Goal: Information Seeking & Learning: Check status

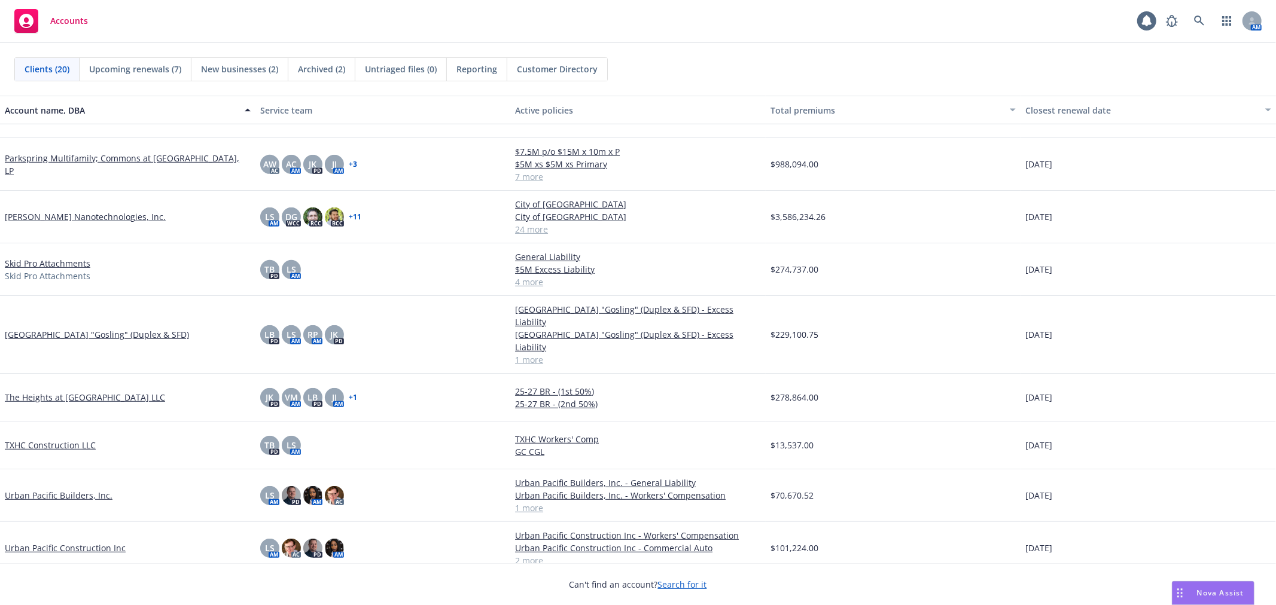
scroll to position [557, 0]
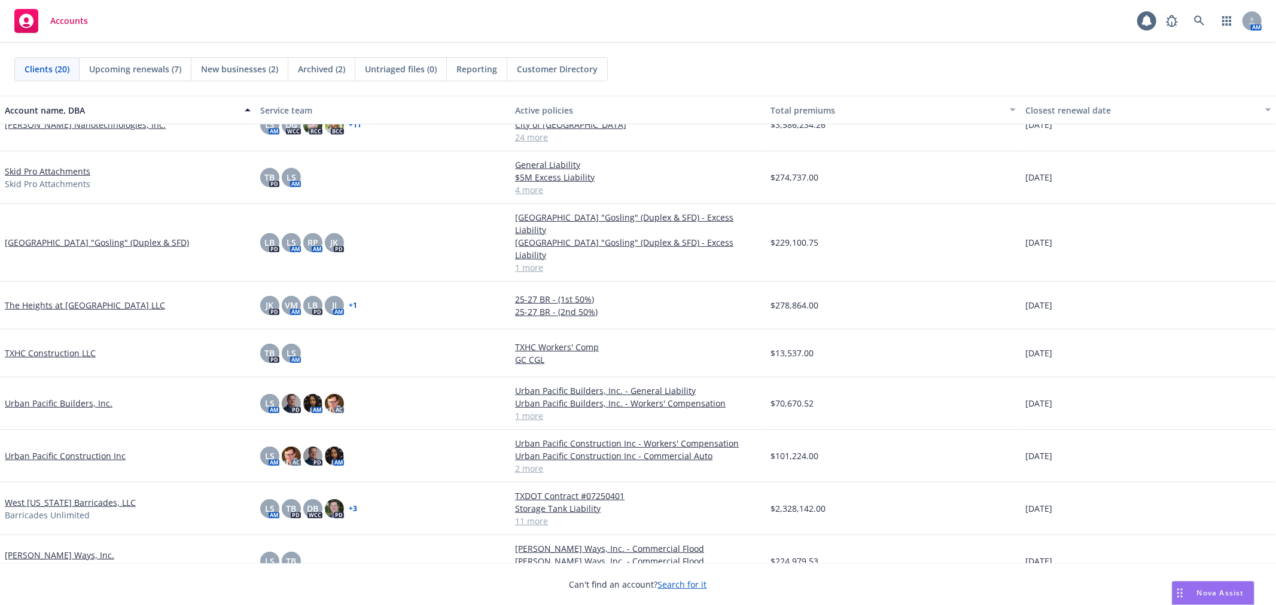
click at [19, 549] on link "[PERSON_NAME] Ways, Inc." at bounding box center [59, 555] width 109 height 13
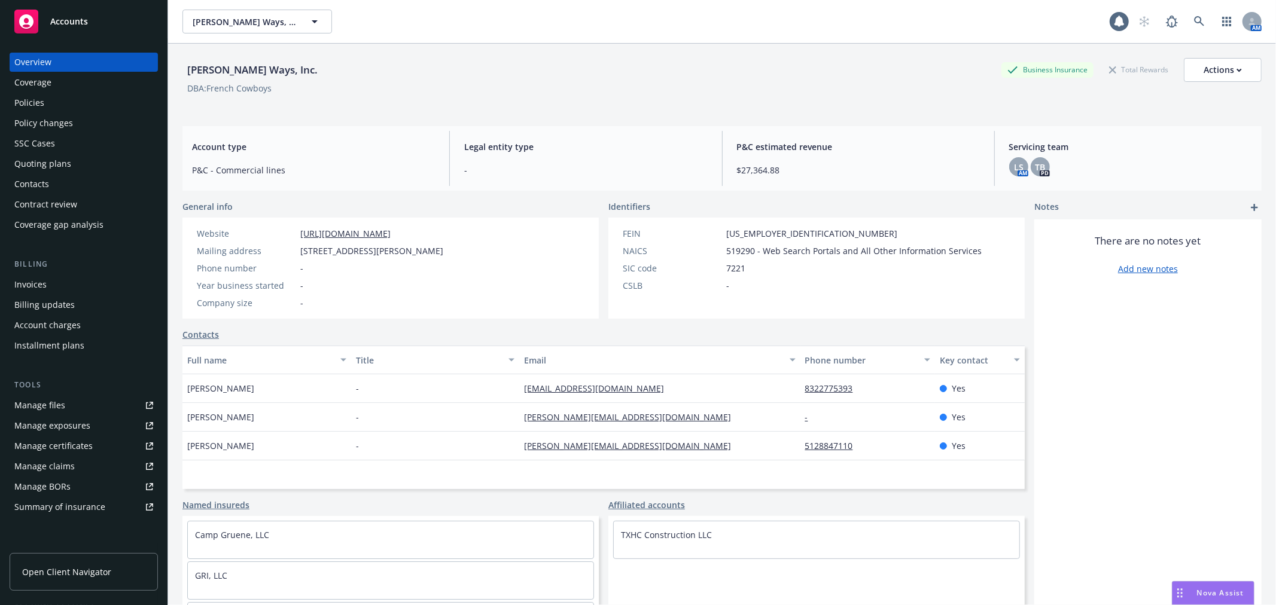
click at [48, 276] on div "Invoices" at bounding box center [83, 284] width 139 height 19
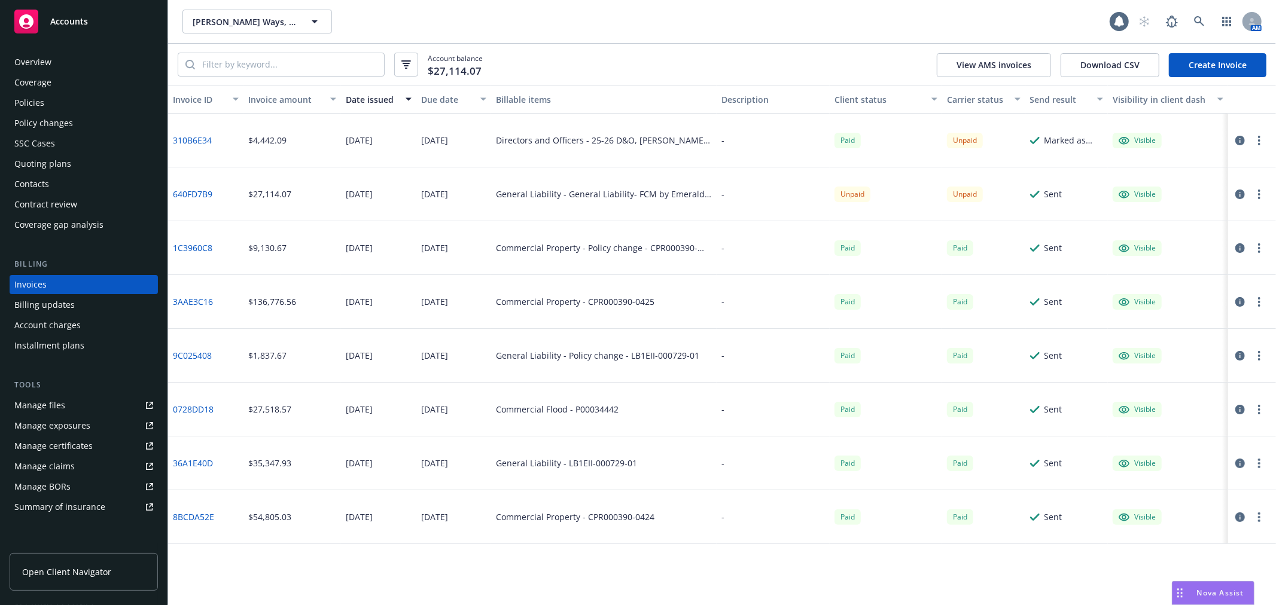
click at [704, 581] on div "Invoice ID Invoice amount Date issued Due date Billable items Description Clien…" at bounding box center [721, 345] width 1107 height 520
click at [228, 11] on button "Wilder Ways, Inc." at bounding box center [257, 22] width 150 height 24
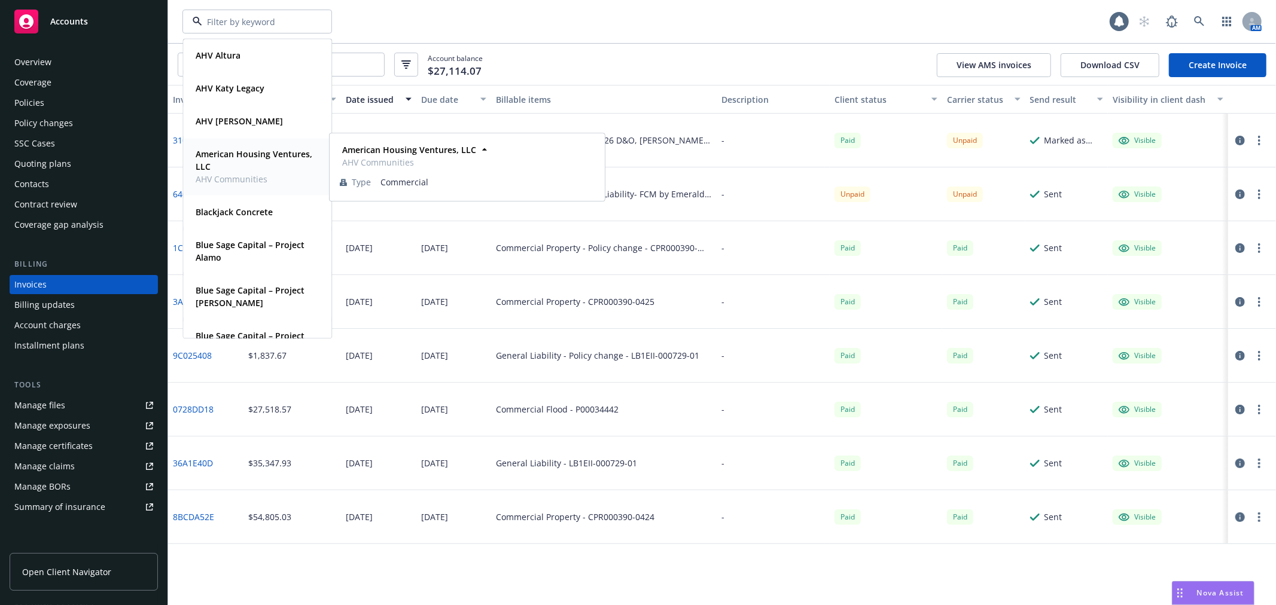
click at [231, 157] on strong "American Housing Ventures, LLC" at bounding box center [254, 160] width 117 height 24
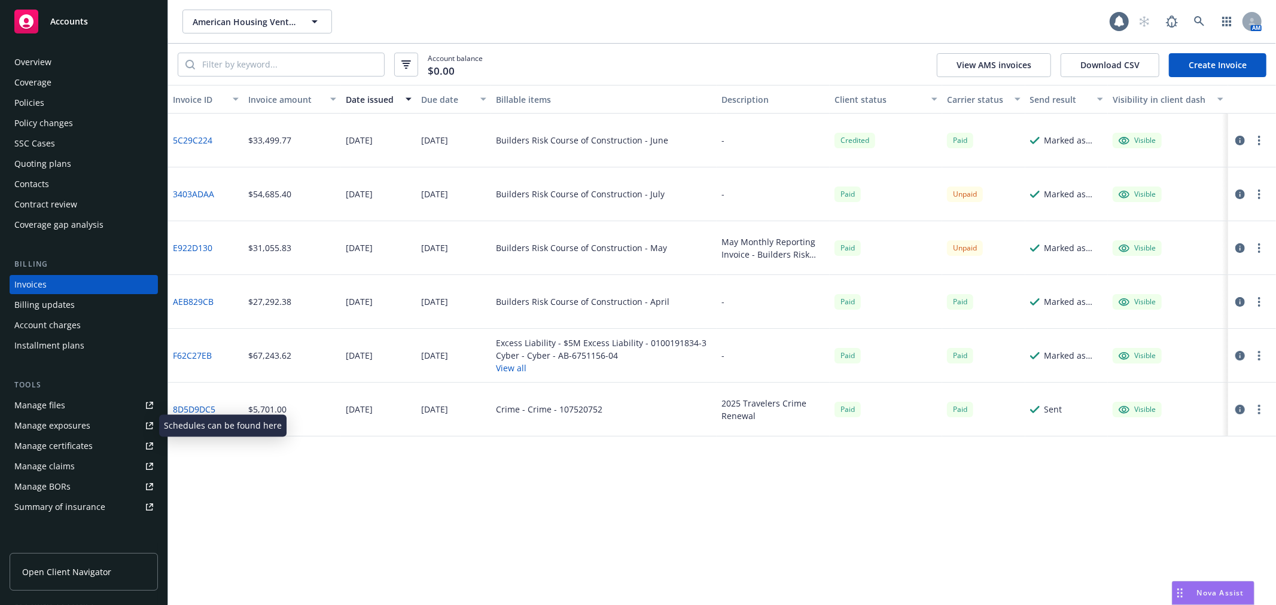
click at [41, 437] on div "Manage certificates" at bounding box center [53, 446] width 78 height 19
click at [254, 39] on div "American Housing Ventures, LLC American Housing Ventures, LLC 1 AM" at bounding box center [721, 21] width 1107 height 43
click at [255, 38] on div "American Housing Ventures, LLC American Housing Ventures, LLC 1 AM" at bounding box center [721, 21] width 1107 height 43
click at [276, 13] on button "American Housing Ventures, LLC" at bounding box center [257, 22] width 150 height 24
click at [288, 31] on button "American Housing Ventures, LLC" at bounding box center [257, 22] width 150 height 24
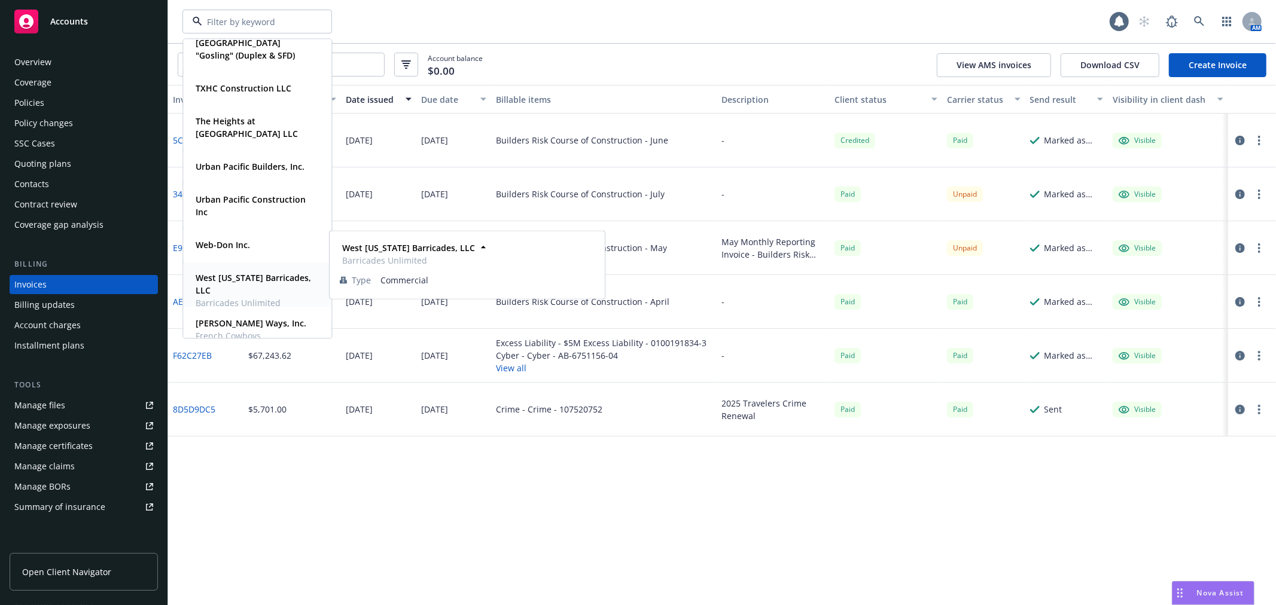
scroll to position [698, 0]
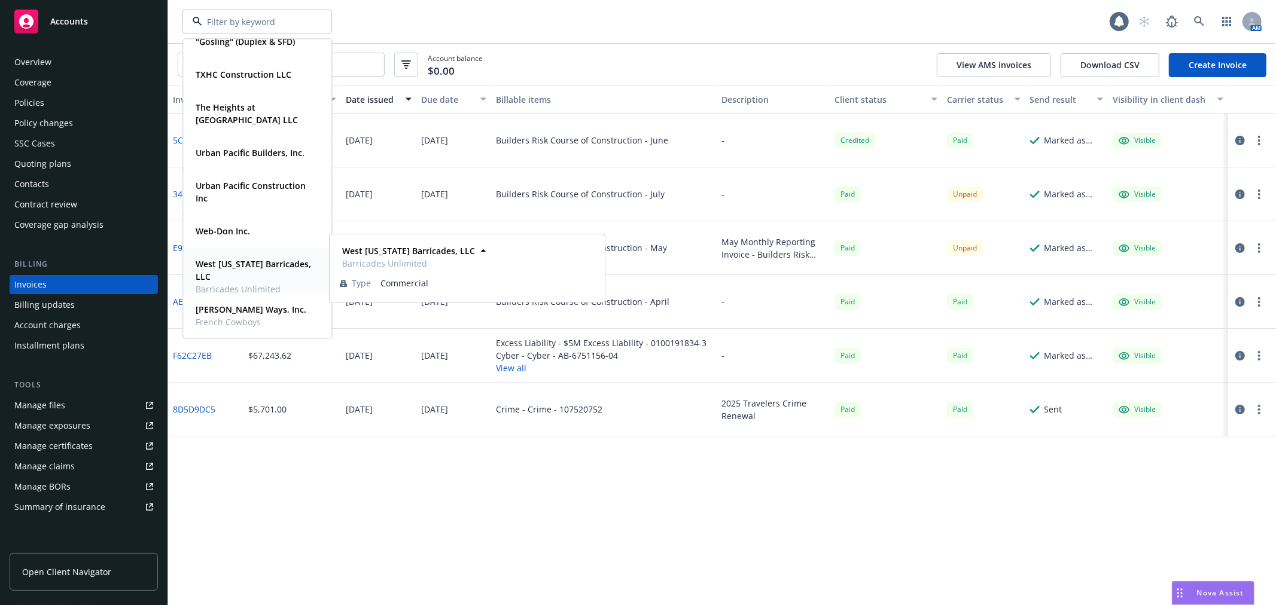
click at [268, 283] on span "Barricades Unlimited" at bounding box center [256, 289] width 121 height 13
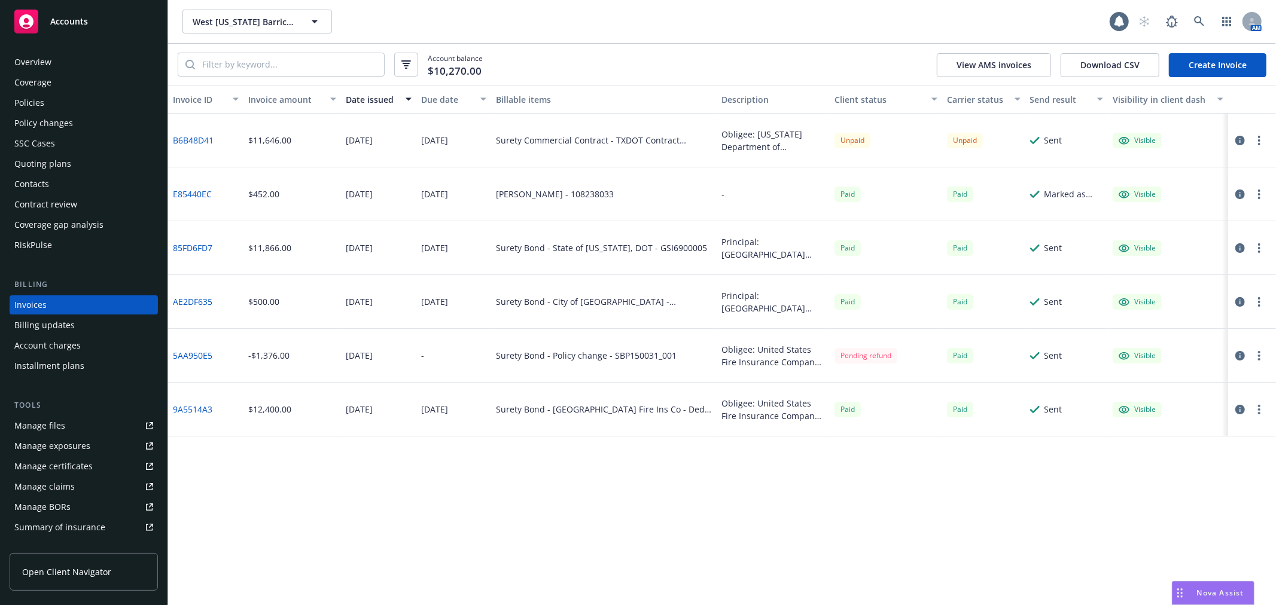
click at [56, 93] on div "Policies" at bounding box center [83, 102] width 139 height 19
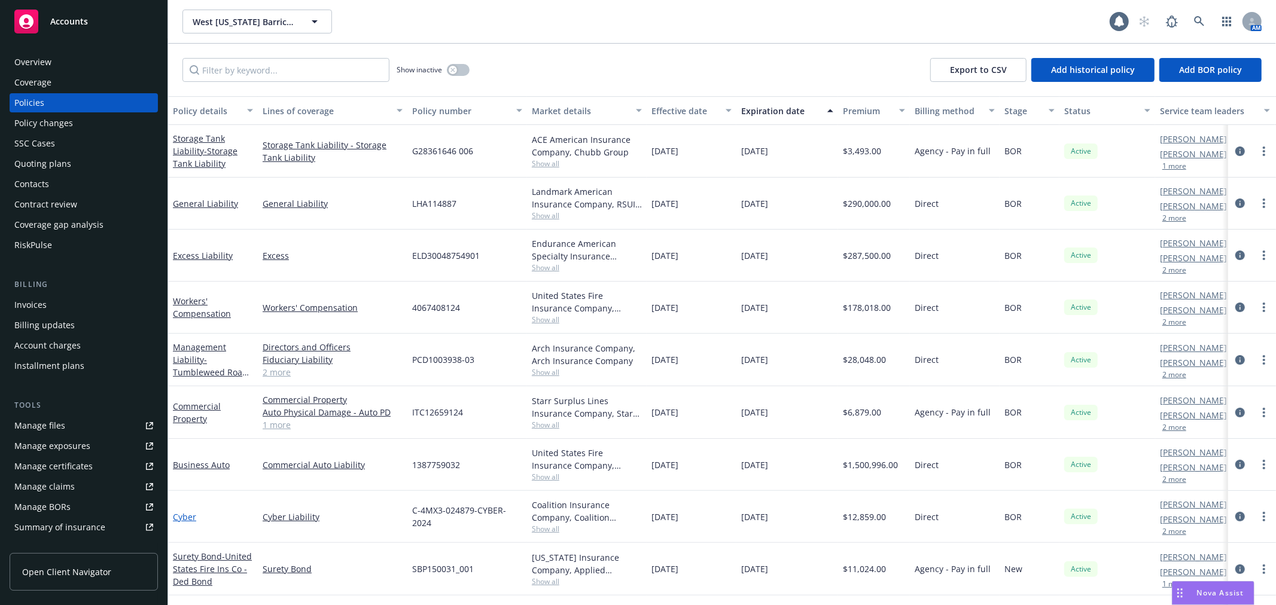
click at [181, 517] on link "Cyber" at bounding box center [184, 516] width 23 height 11
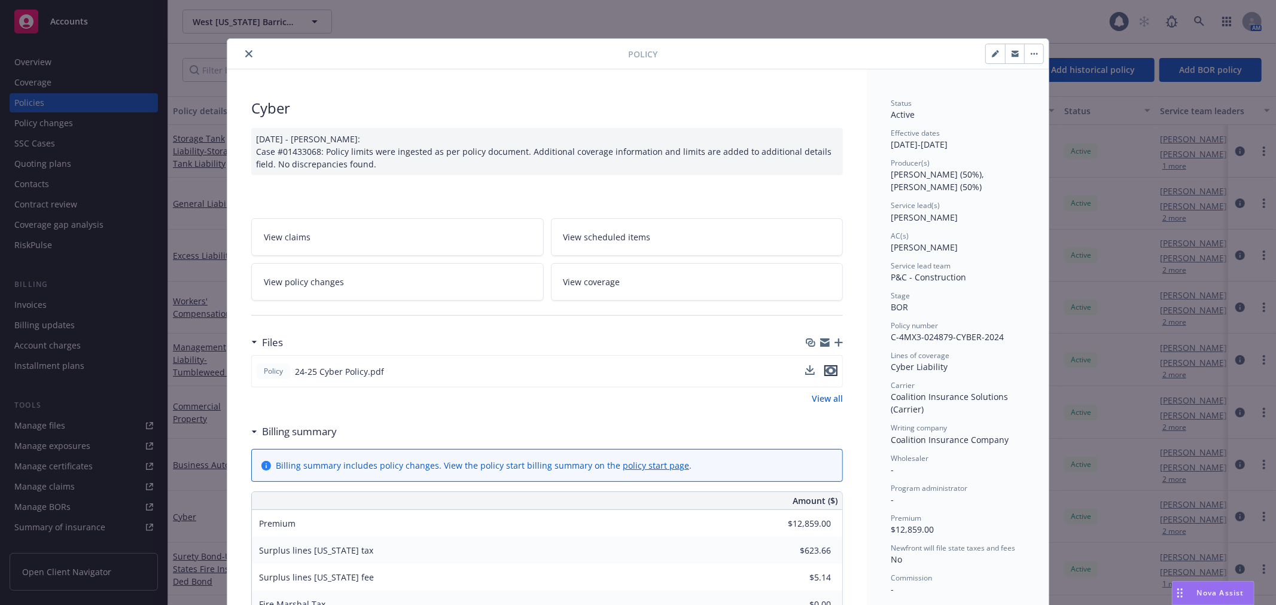
click at [826, 372] on icon "preview file" at bounding box center [830, 371] width 11 height 8
click at [242, 57] on button "close" at bounding box center [249, 54] width 14 height 14
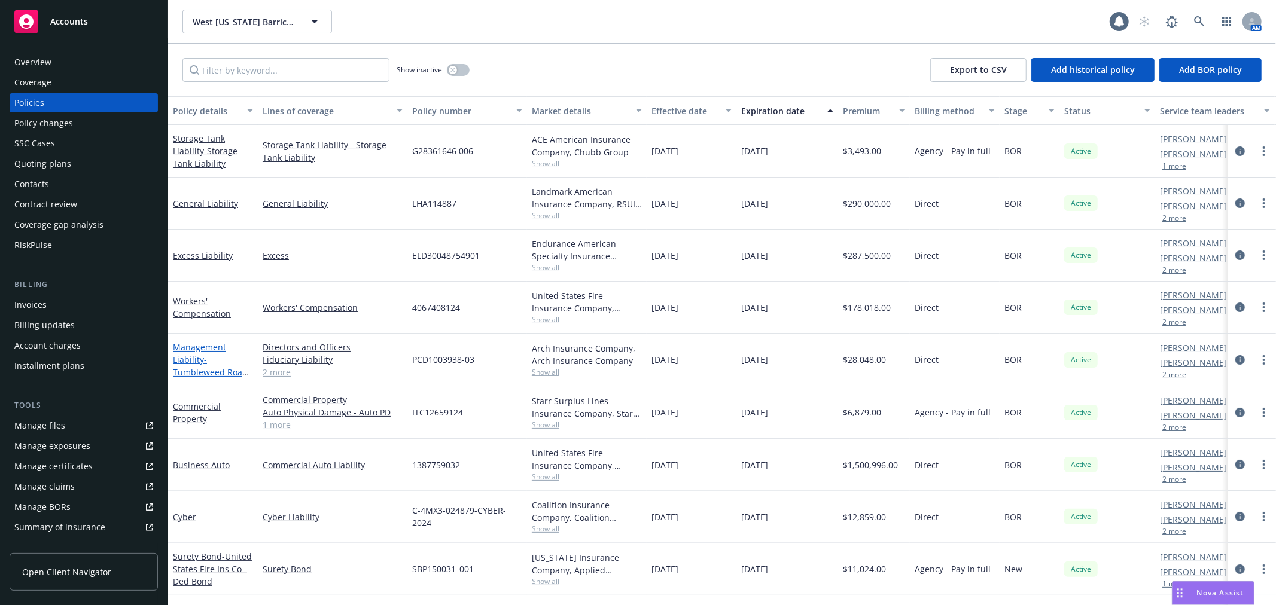
click at [182, 347] on link "Management Liability - Tumbleweed Road Holdings, LLC" at bounding box center [210, 365] width 75 height 49
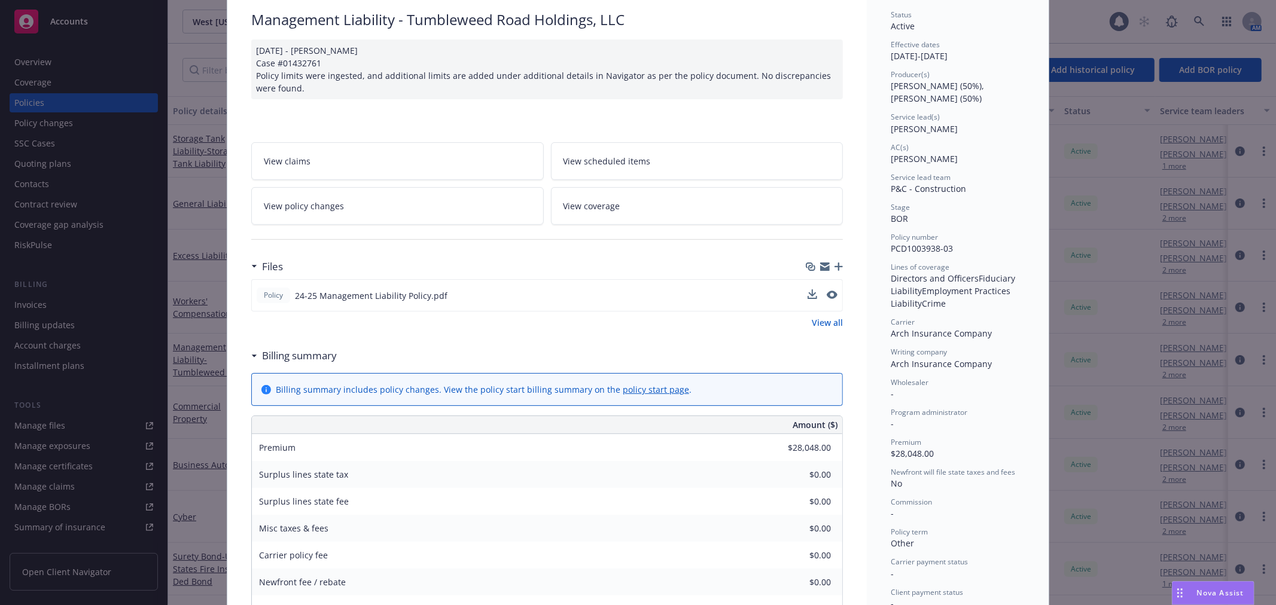
scroll to position [199, 0]
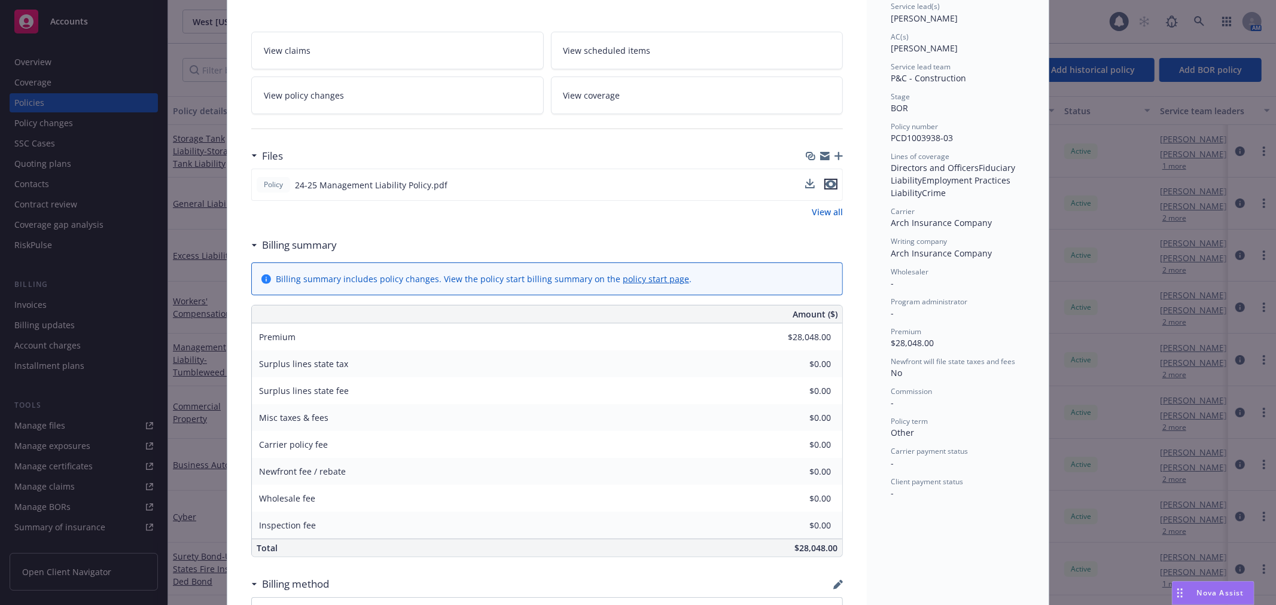
click at [826, 184] on icon "preview file" at bounding box center [830, 184] width 11 height 8
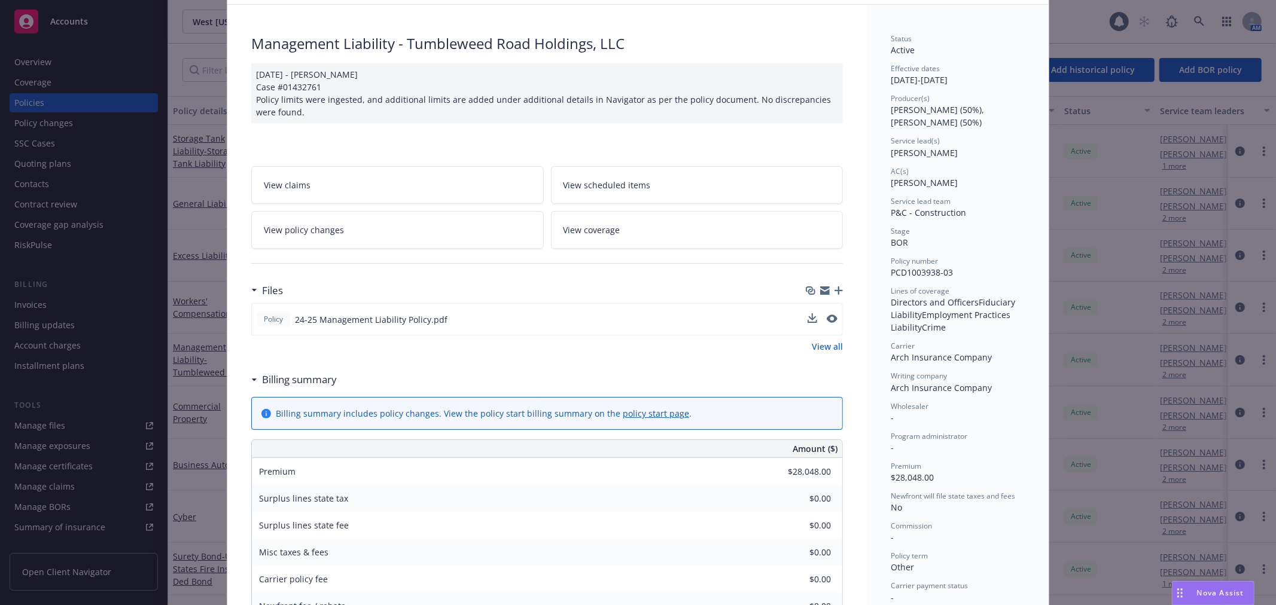
scroll to position [0, 0]
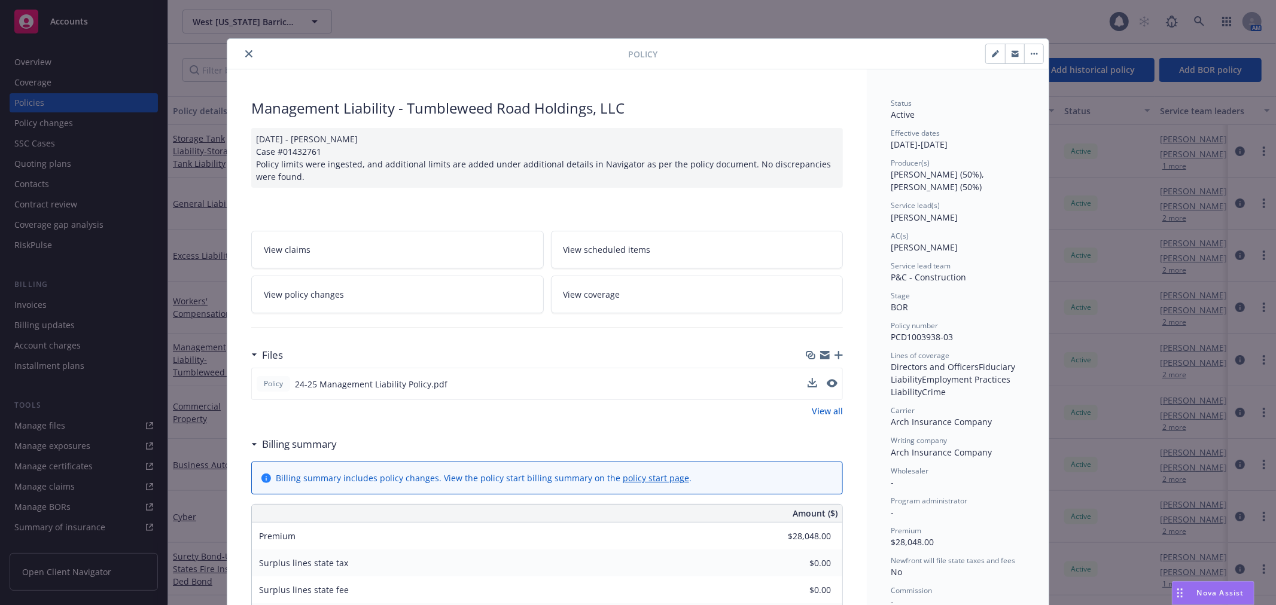
click at [242, 54] on button "close" at bounding box center [249, 54] width 14 height 14
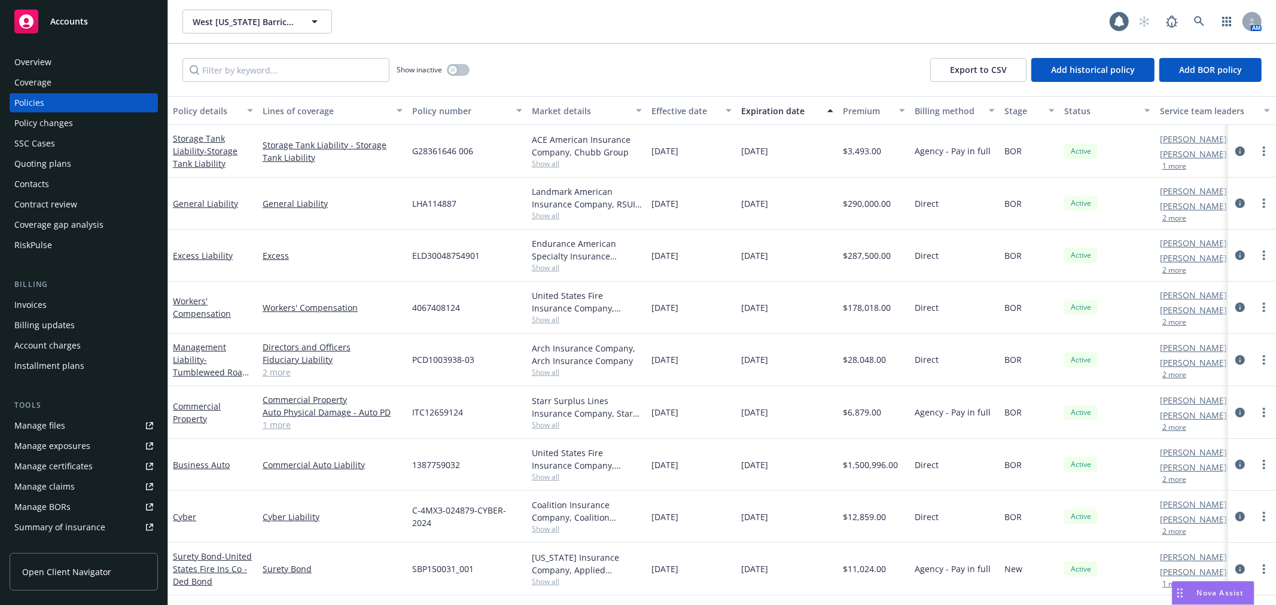
click at [404, 22] on div "West Texas Barricades, LLC West Texas Barricades, LLC" at bounding box center [645, 22] width 927 height 24
click at [52, 11] on div "Accounts" at bounding box center [83, 22] width 139 height 24
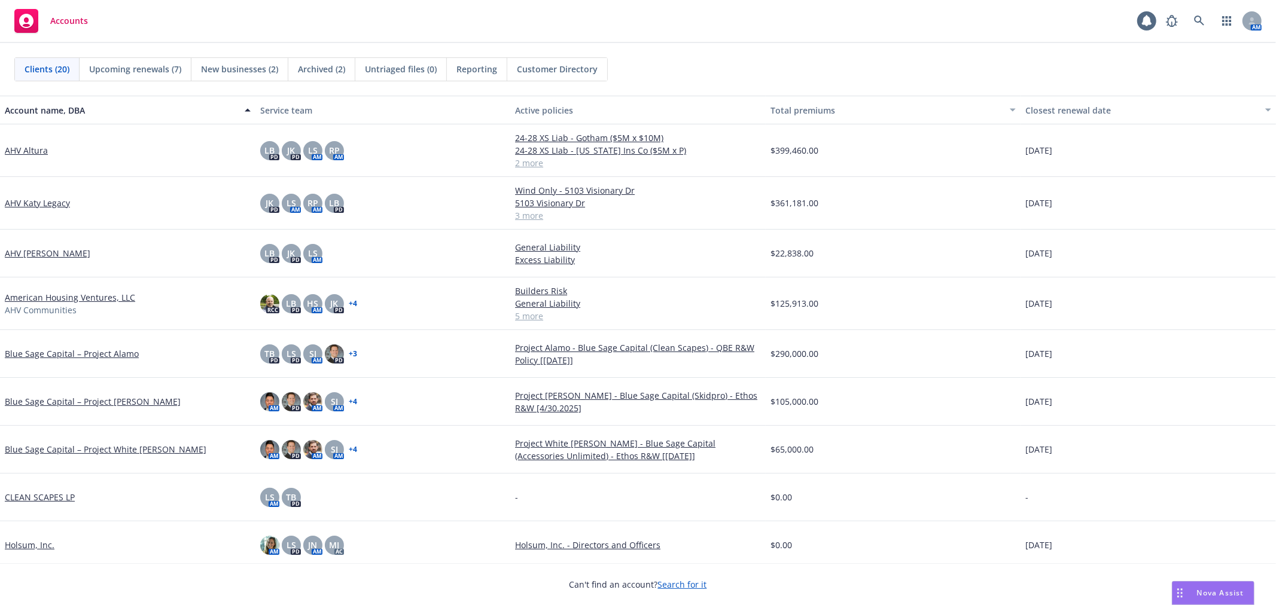
click at [170, 65] on span "Upcoming renewals (7)" at bounding box center [135, 69] width 92 height 13
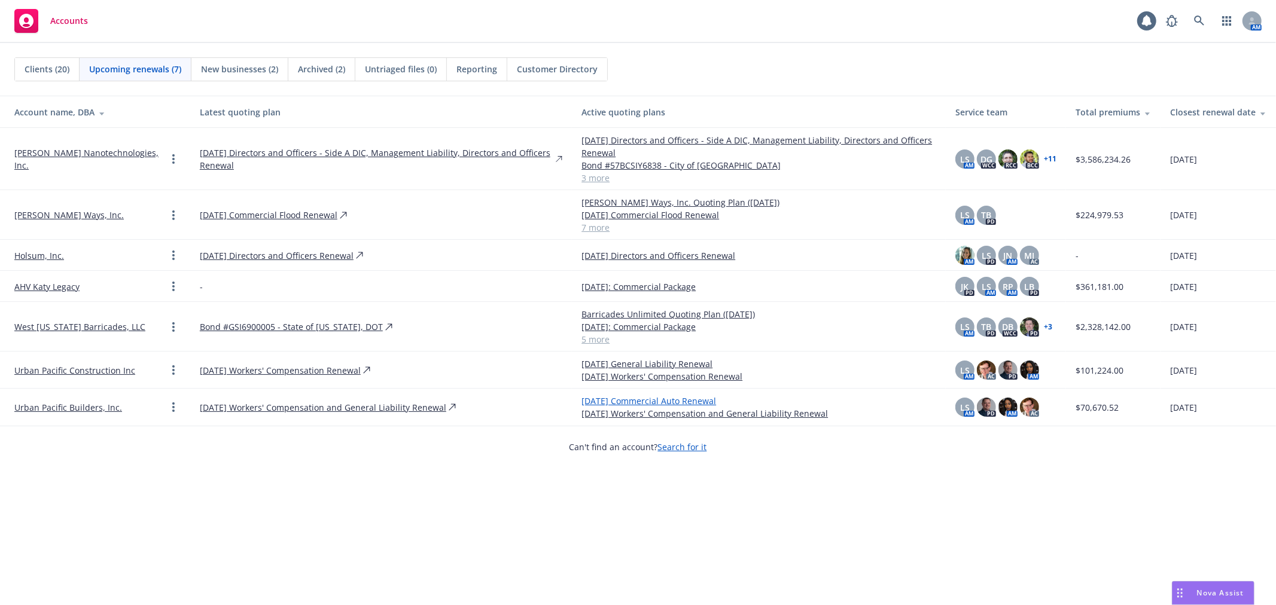
click at [626, 398] on link "[DATE] Commercial Auto Renewal" at bounding box center [758, 401] width 355 height 13
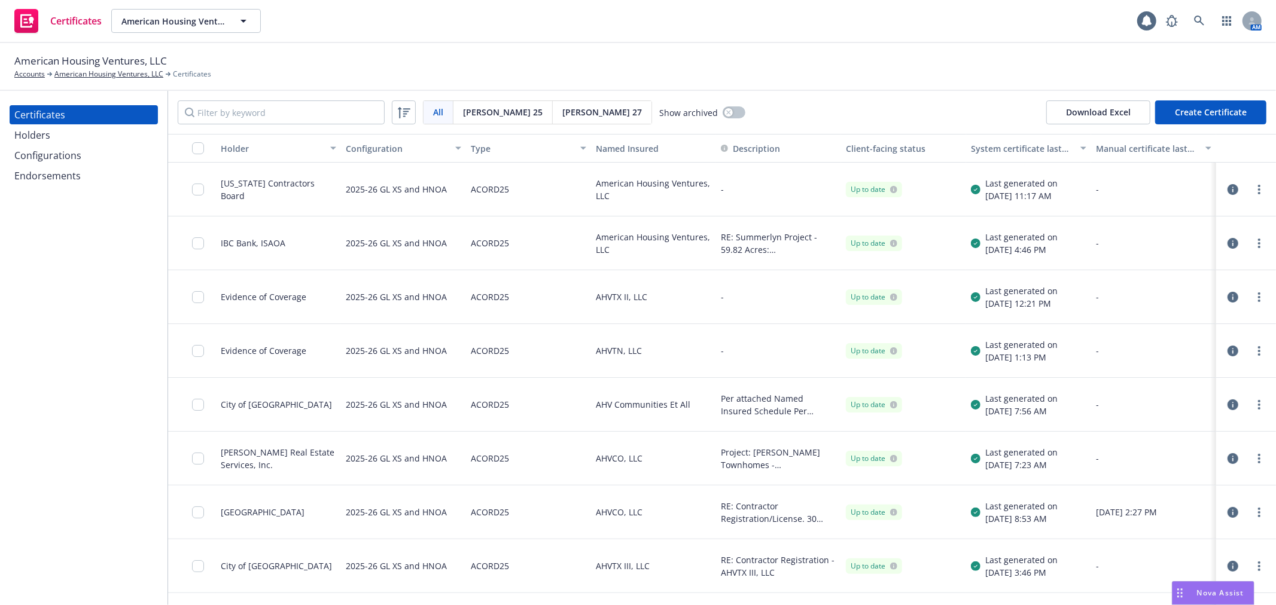
drag, startPoint x: 850, startPoint y: 74, endPoint x: 972, endPoint y: 100, distance: 124.8
click at [852, 75] on div "American Housing Ventures, LLC Accounts American Housing Ventures, LLC Certific…" at bounding box center [637, 66] width 1247 height 26
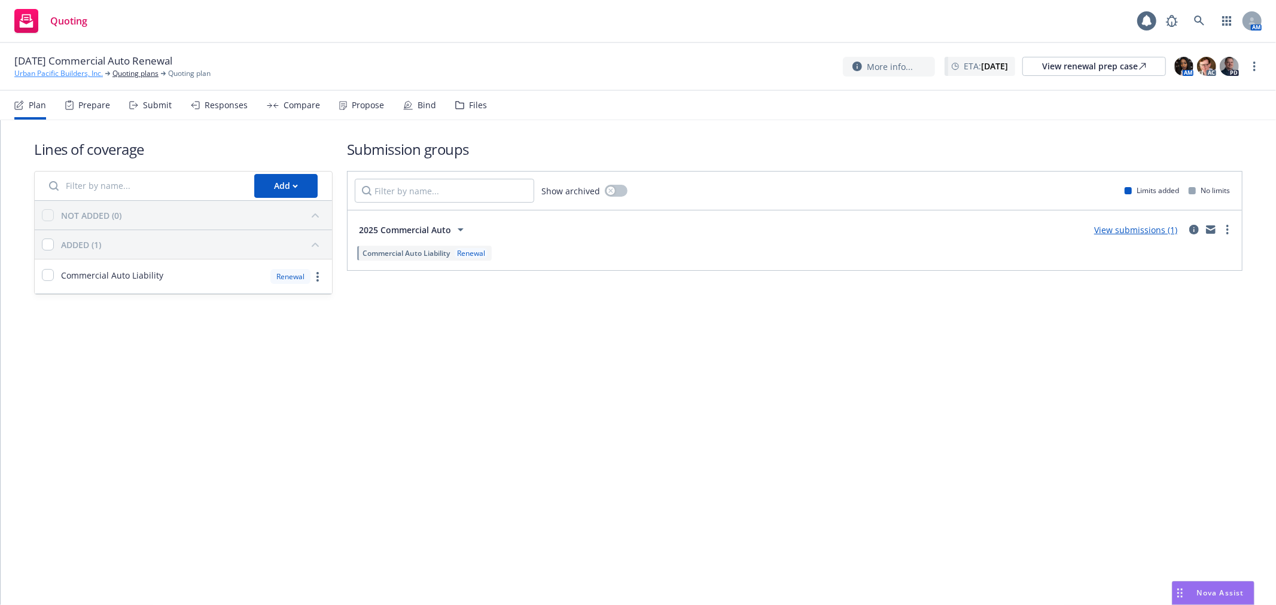
click at [55, 75] on link "Urban Pacific Builders, Inc." at bounding box center [58, 73] width 89 height 11
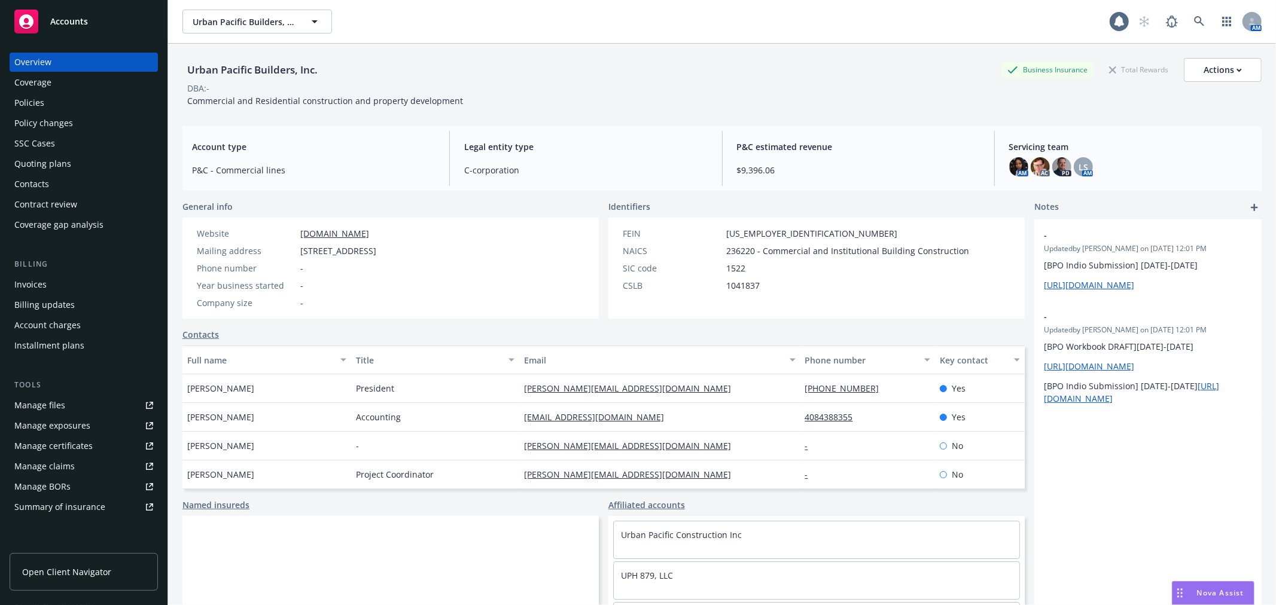
click at [51, 102] on div "Policies" at bounding box center [83, 102] width 139 height 19
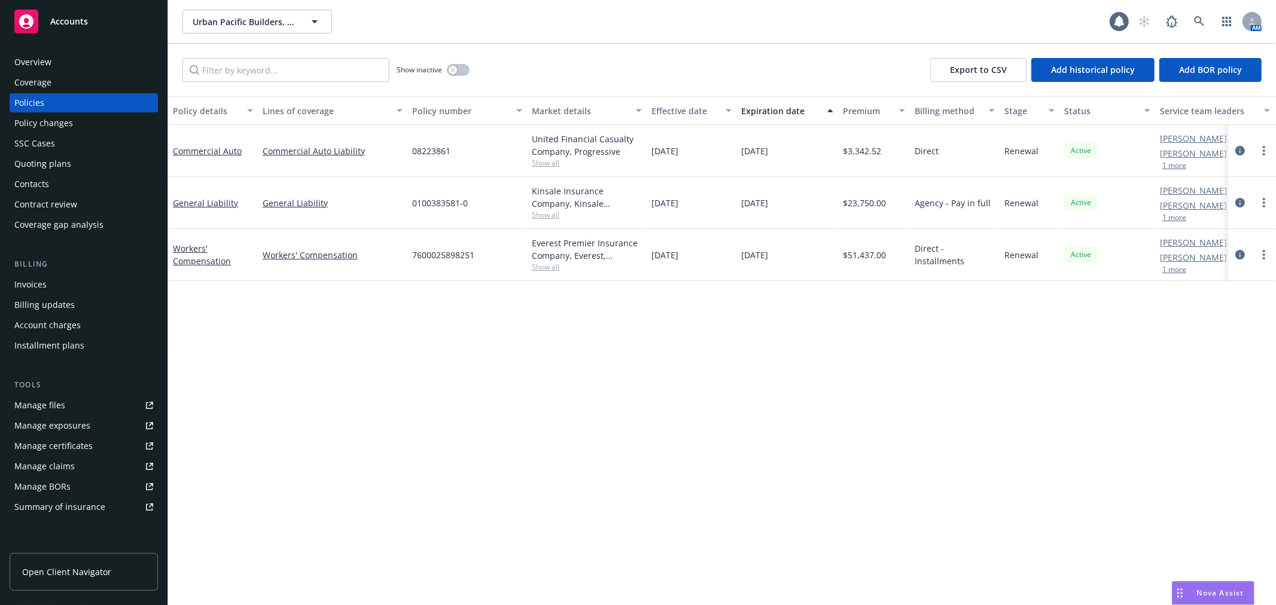
click at [1177, 164] on button "1 more" at bounding box center [1174, 165] width 24 height 7
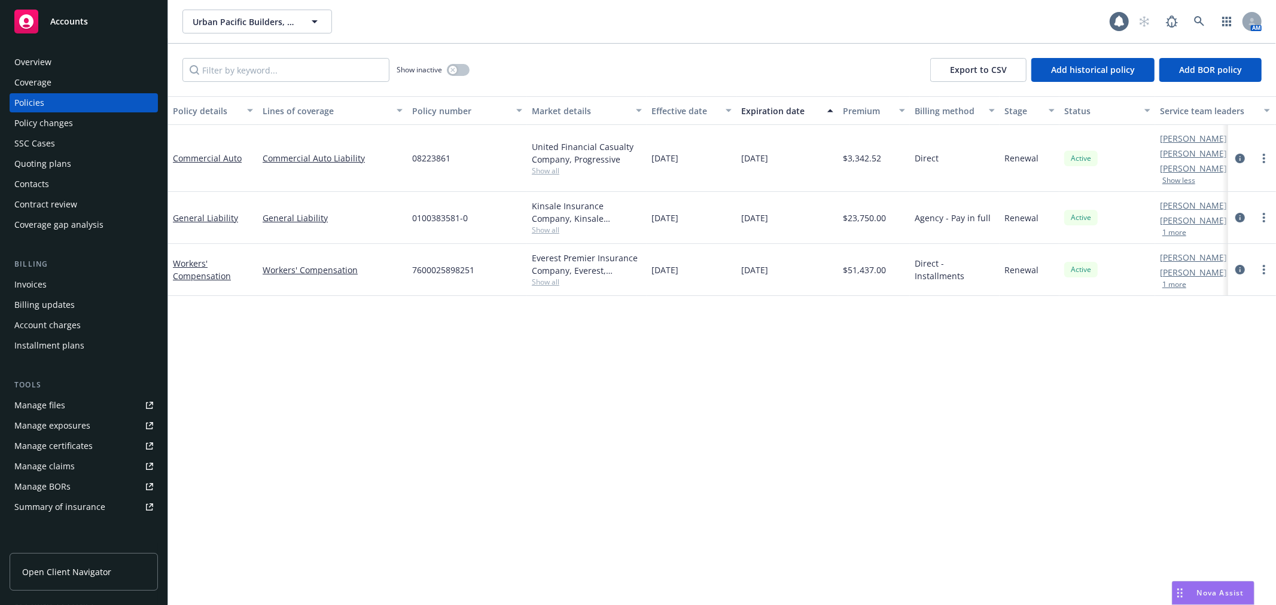
click at [1169, 178] on button "Show less" at bounding box center [1178, 180] width 33 height 7
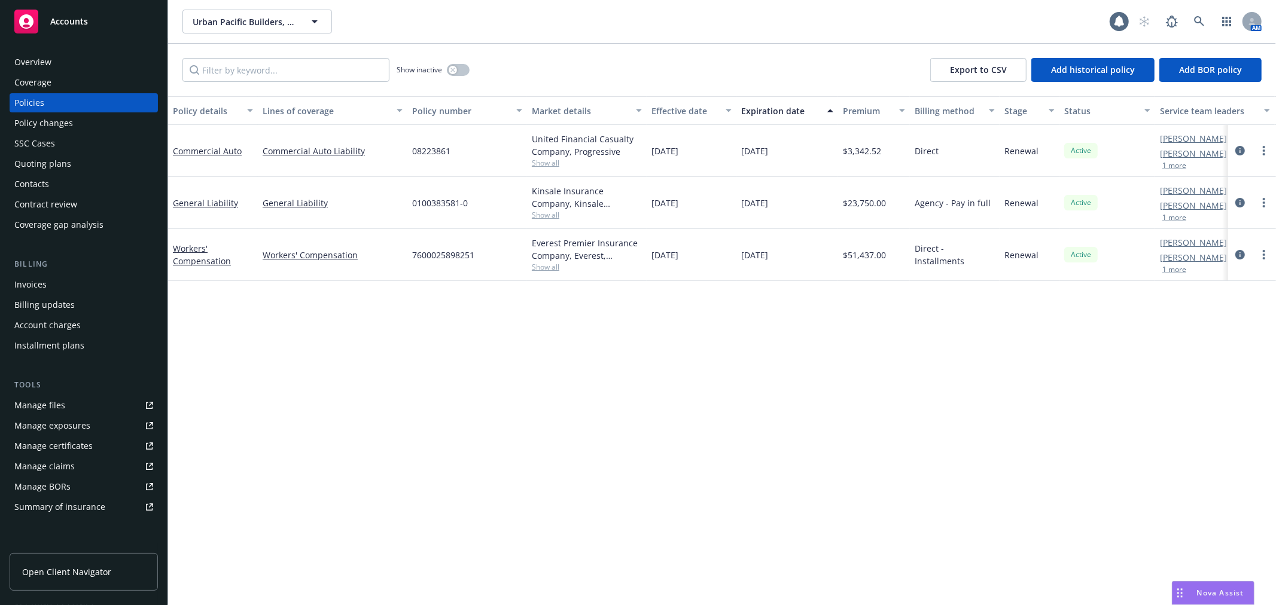
click at [39, 32] on div "Accounts" at bounding box center [83, 22] width 139 height 24
